Goal: Check status: Check status

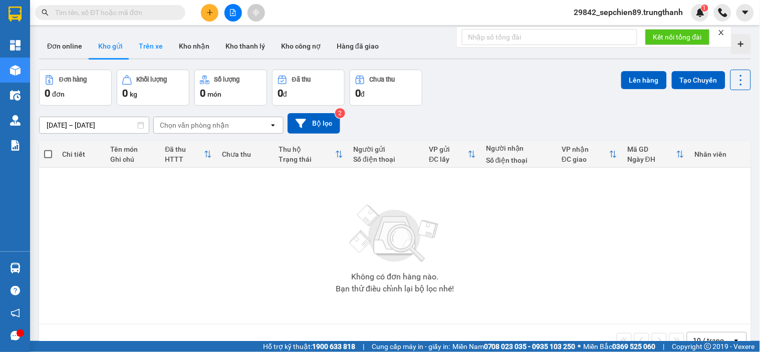
click at [147, 46] on button "Trên xe" at bounding box center [151, 46] width 40 height 24
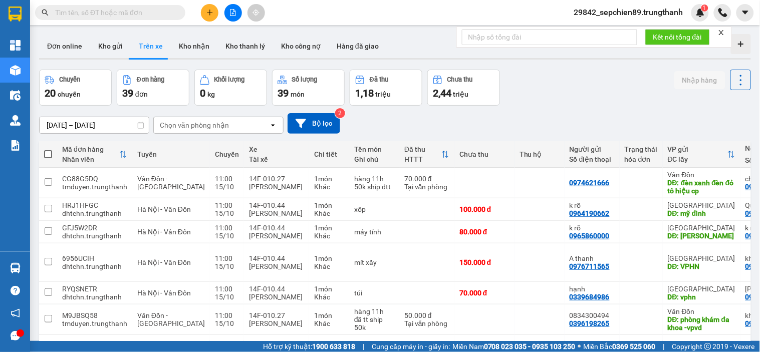
click at [107, 126] on input "[DATE] – [DATE]" at bounding box center [94, 125] width 109 height 16
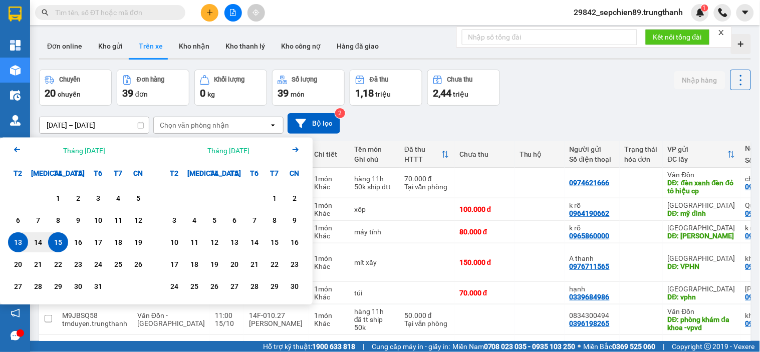
click at [52, 239] on div "15" at bounding box center [58, 242] width 14 height 12
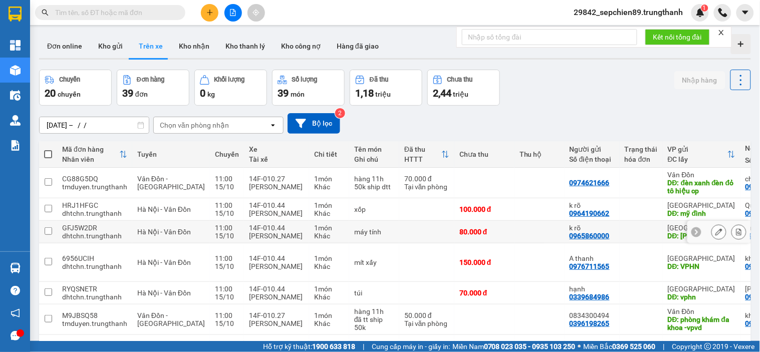
type input "[DATE] – [DATE]"
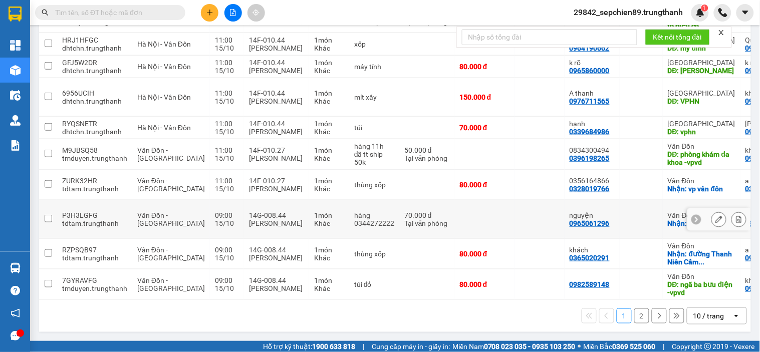
scroll to position [170, 0]
drag, startPoint x: 526, startPoint y: 294, endPoint x: 603, endPoint y: 306, distance: 77.5
click at [603, 306] on div "Mã đơn hàng Nhân viên Tuyến Chuyến Xe Tài xế Chi tiết Tên món Ghi chú Đã thu HT…" at bounding box center [394, 154] width 711 height 356
click at [397, 311] on div "1 2 10 / trang open" at bounding box center [394, 315] width 703 height 17
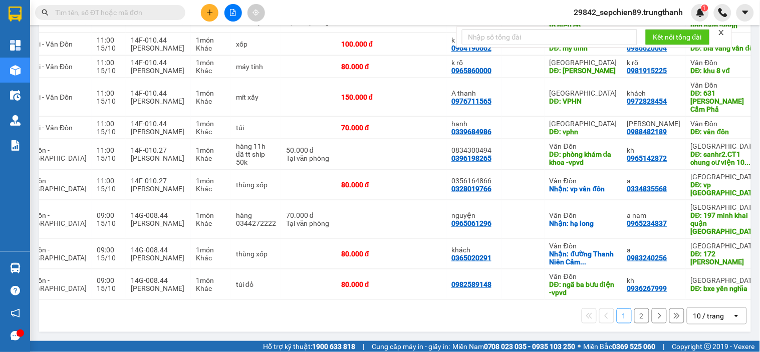
scroll to position [0, 129]
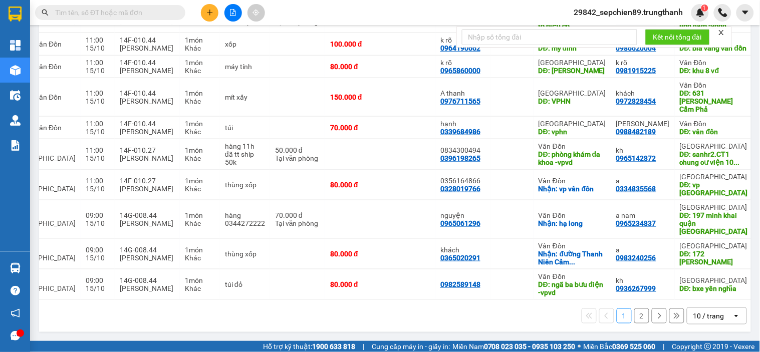
click at [634, 315] on button "2" at bounding box center [641, 315] width 15 height 15
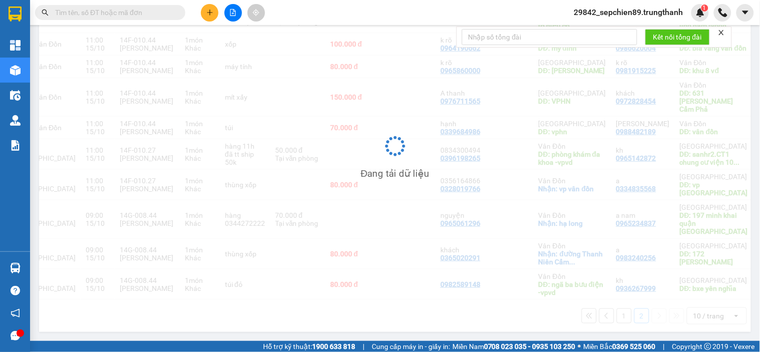
scroll to position [46, 0]
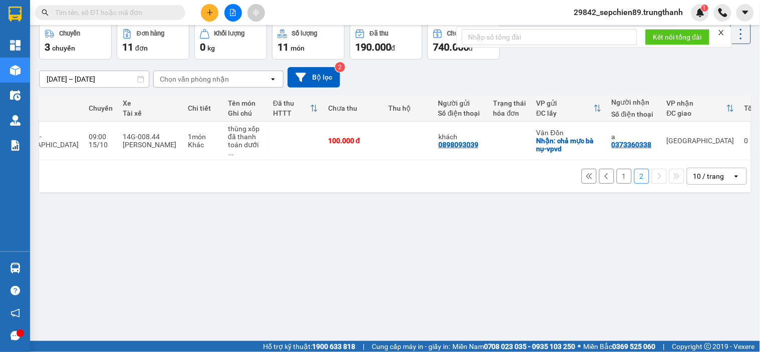
click at [616, 176] on button "1" at bounding box center [623, 176] width 15 height 15
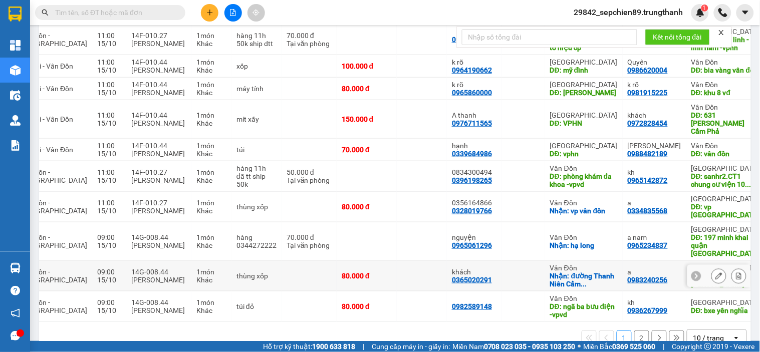
scroll to position [157, 0]
